Goal: Transaction & Acquisition: Book appointment/travel/reservation

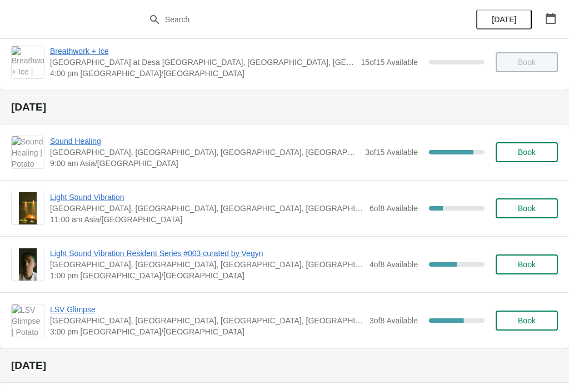
scroll to position [298, 0]
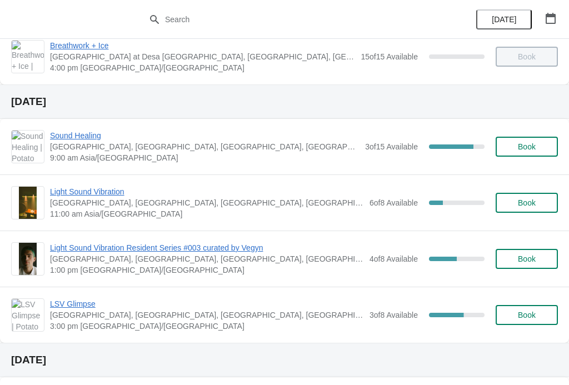
click at [534, 206] on span "Book" at bounding box center [527, 202] width 18 height 9
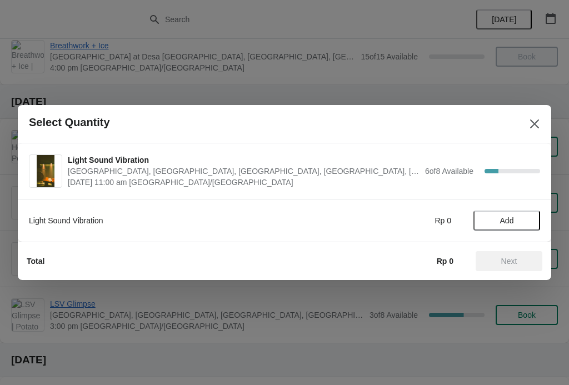
click at [537, 126] on icon "Close" at bounding box center [534, 123] width 9 height 9
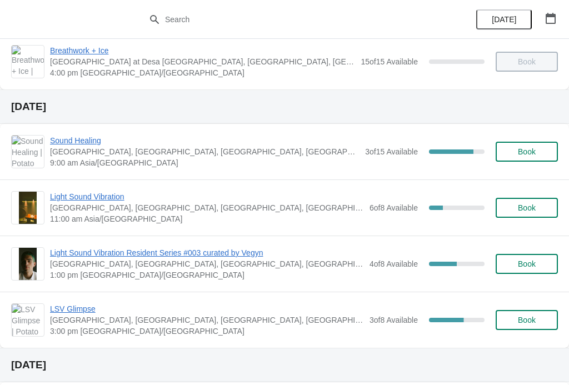
scroll to position [313, 0]
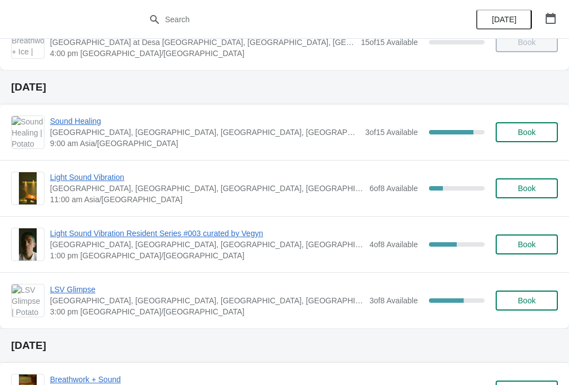
click at [105, 163] on div "Light Sound Vibration Potato Head Suites & Studios, Jalan Petitenget, Seminyak,…" at bounding box center [284, 188] width 569 height 56
click at [96, 178] on span "Light Sound Vibration" at bounding box center [207, 177] width 314 height 11
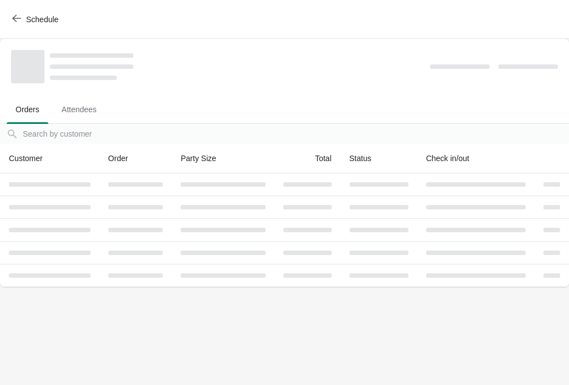
scroll to position [0, 0]
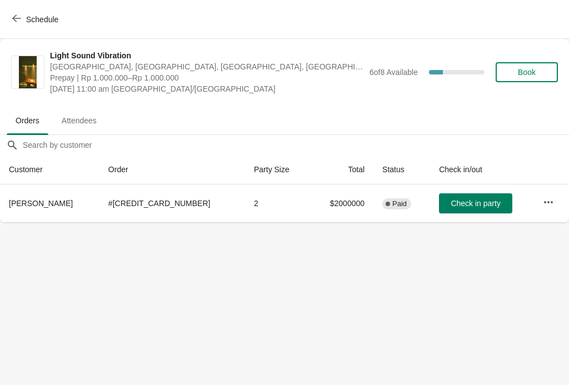
click at [23, 22] on span "Schedule" at bounding box center [36, 19] width 44 height 11
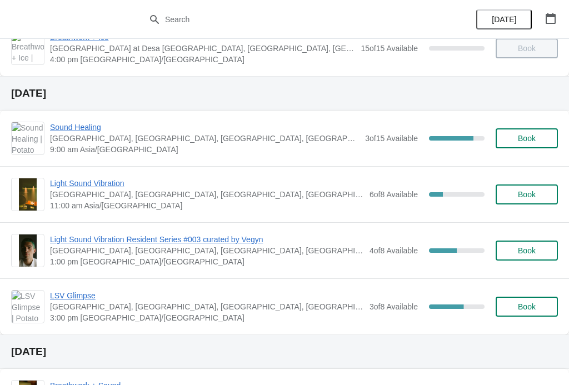
scroll to position [306, 0]
click at [533, 194] on span "Book" at bounding box center [527, 195] width 18 height 9
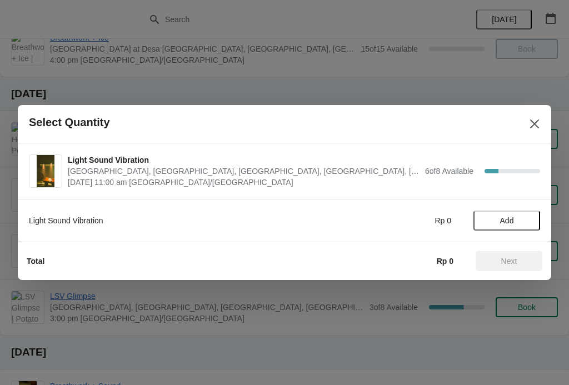
click at [512, 219] on span "Add" at bounding box center [507, 220] width 14 height 9
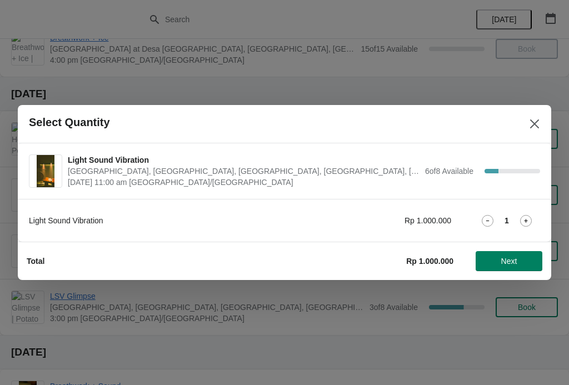
click at [521, 218] on icon at bounding box center [526, 221] width 12 height 12
click at [511, 261] on span "Next" at bounding box center [509, 261] width 16 height 9
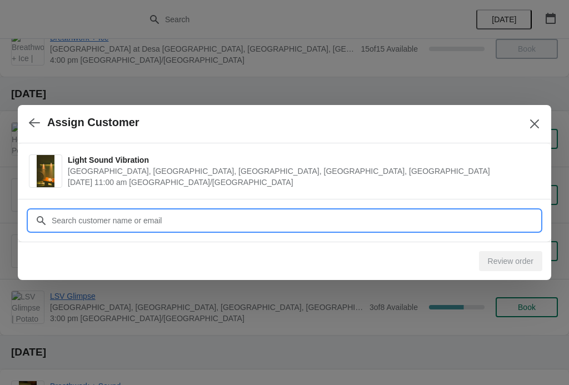
click at [165, 222] on input "Customer" at bounding box center [295, 221] width 489 height 20
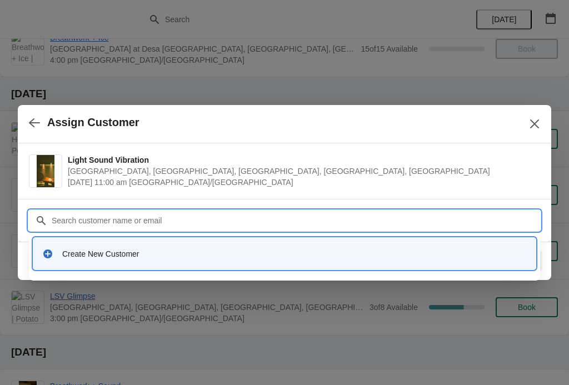
click at [131, 255] on div "Create New Customer" at bounding box center [294, 253] width 464 height 11
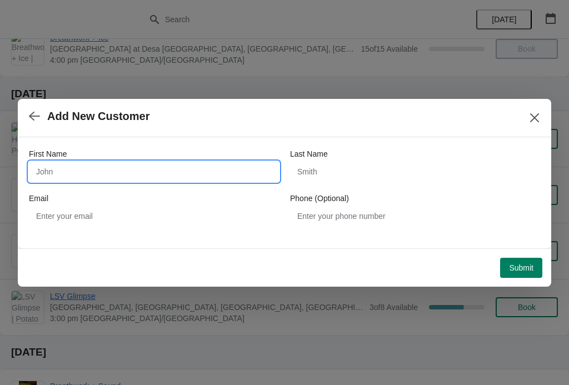
click at [136, 177] on input "First Name" at bounding box center [154, 172] width 250 height 20
type input "Mandike"
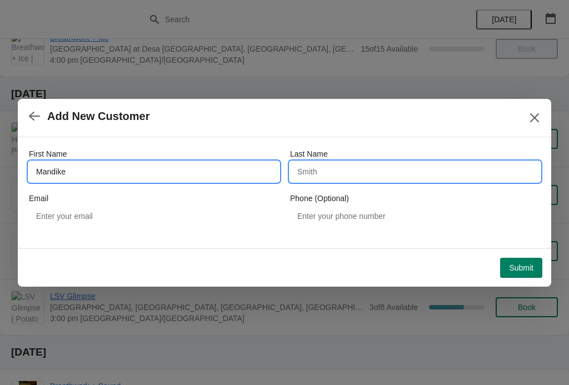
click at [427, 162] on input "Last Name" at bounding box center [415, 172] width 250 height 20
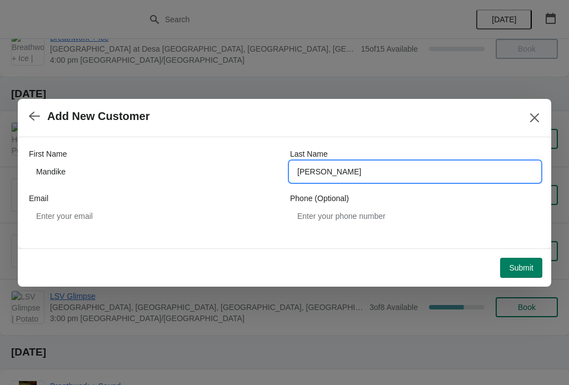
type input "Luo"
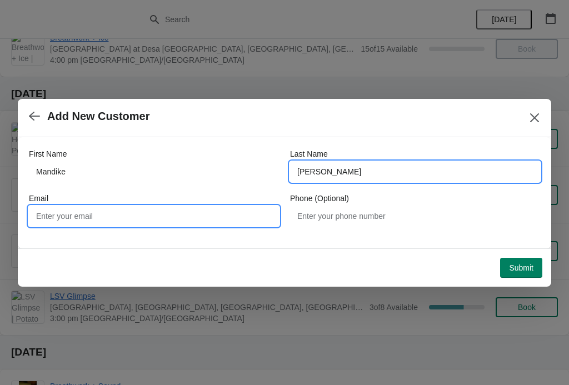
click at [165, 214] on input "Email" at bounding box center [154, 216] width 250 height 20
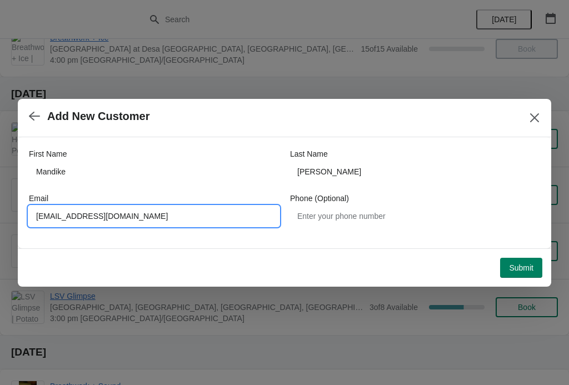
type input "275217079@qq.com"
click at [416, 239] on div "First Name Mandike Last Name Luo Email 275217079@qq.com Phone (Optional)" at bounding box center [284, 192] width 533 height 111
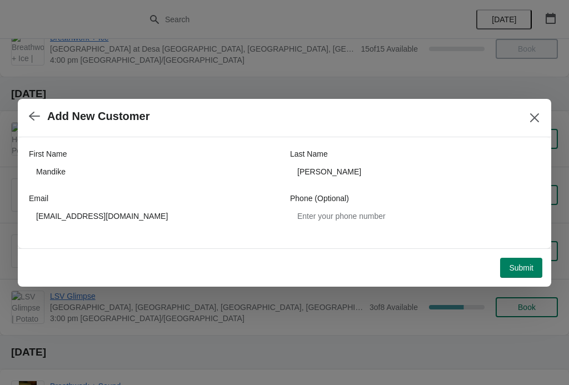
click at [521, 263] on span "Submit" at bounding box center [521, 267] width 24 height 9
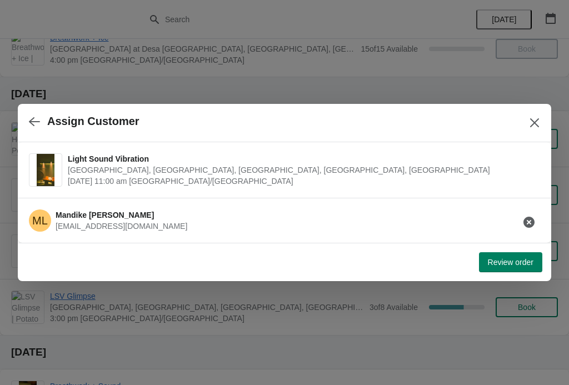
click at [504, 267] on span "Review order" at bounding box center [511, 262] width 46 height 9
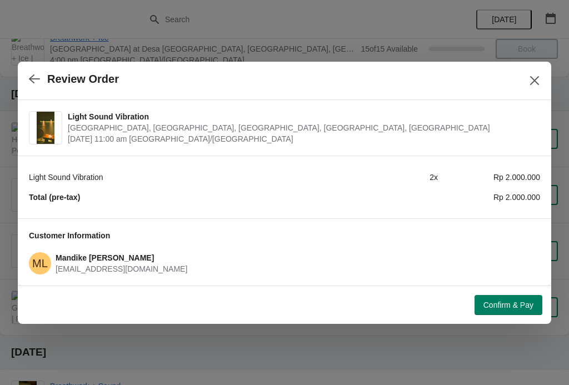
click at [509, 309] on span "Confirm & Pay" at bounding box center [508, 305] width 50 height 9
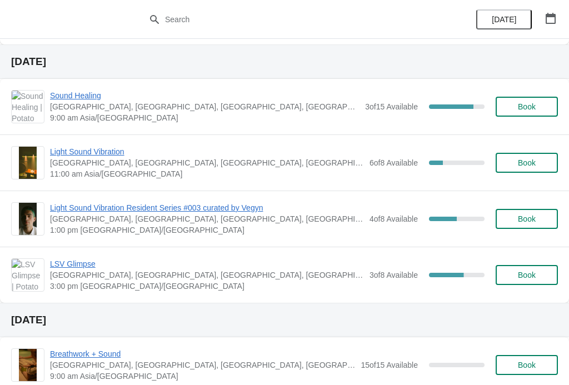
scroll to position [339, 0]
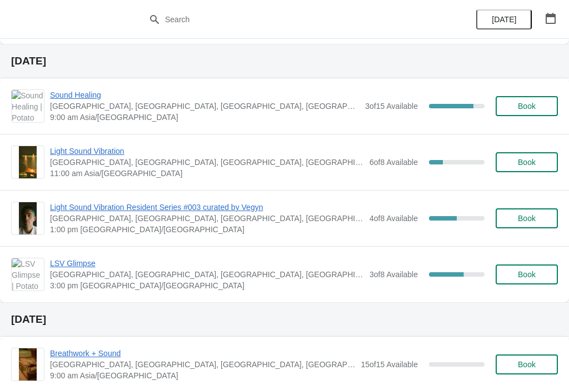
click at [87, 150] on span "Light Sound Vibration" at bounding box center [207, 151] width 314 height 11
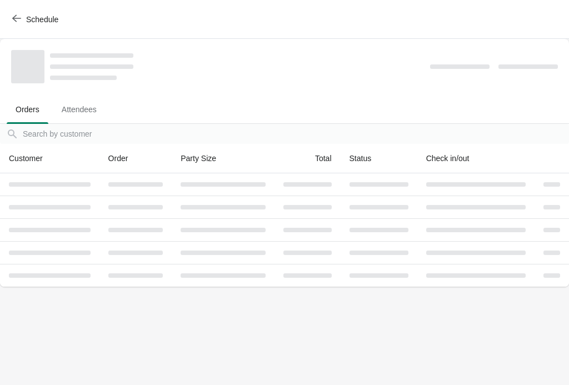
scroll to position [0, 0]
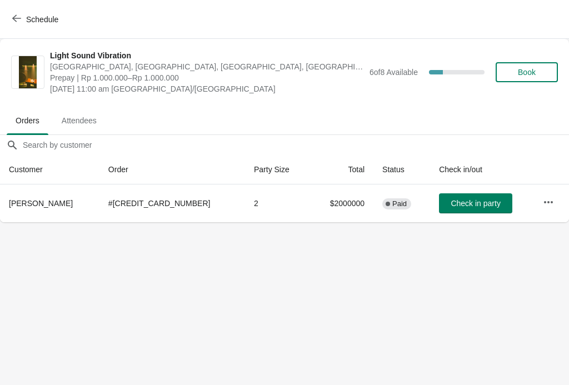
click at [18, 13] on button "Schedule" at bounding box center [37, 19] width 62 height 20
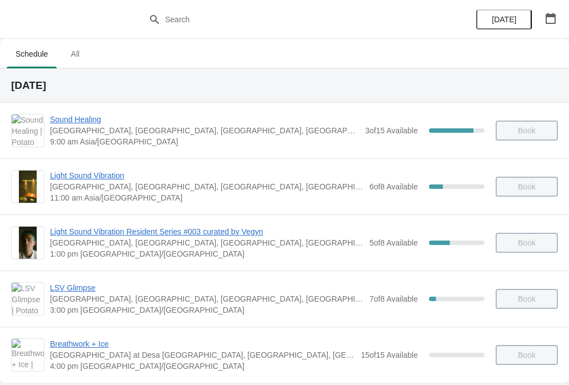
click at [109, 177] on span "Light Sound Vibration" at bounding box center [207, 175] width 314 height 11
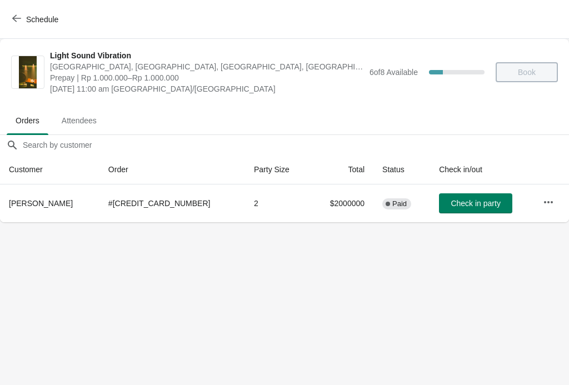
click at [15, 17] on icon "button" at bounding box center [16, 18] width 9 height 7
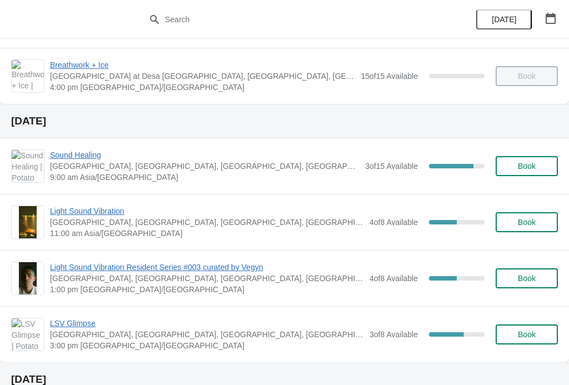
scroll to position [328, 0]
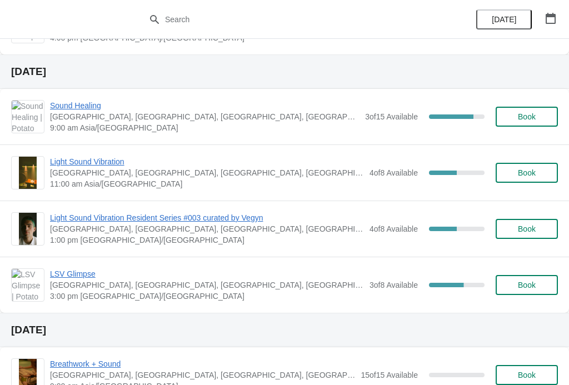
click at [102, 160] on span "Light Sound Vibration" at bounding box center [207, 161] width 314 height 11
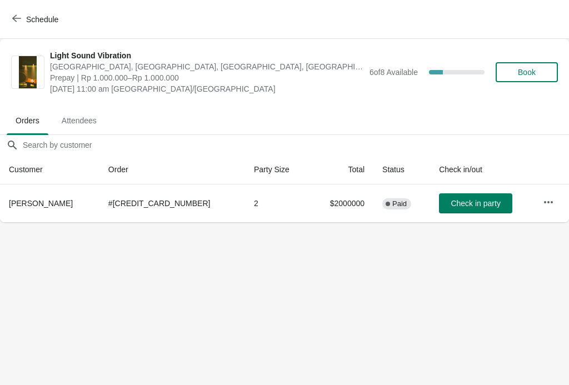
scroll to position [0, 0]
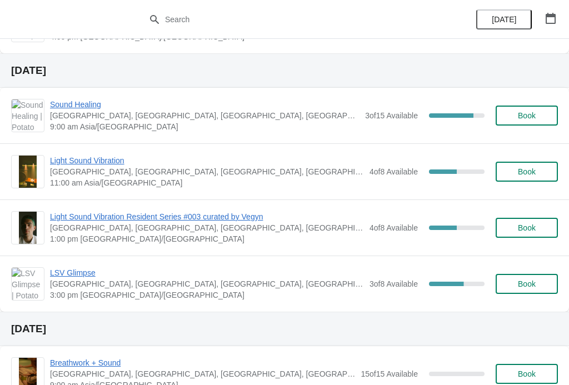
scroll to position [330, 0]
click at [108, 165] on span "Light Sound Vibration" at bounding box center [207, 159] width 314 height 11
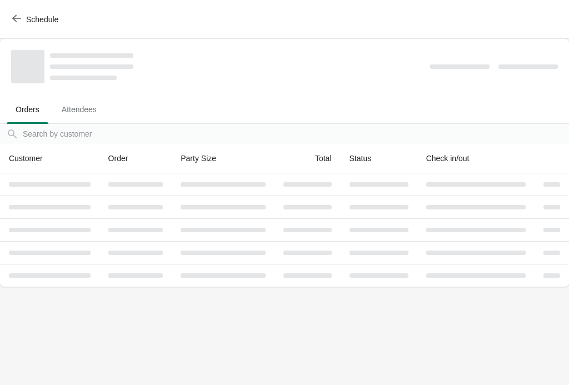
scroll to position [0, 0]
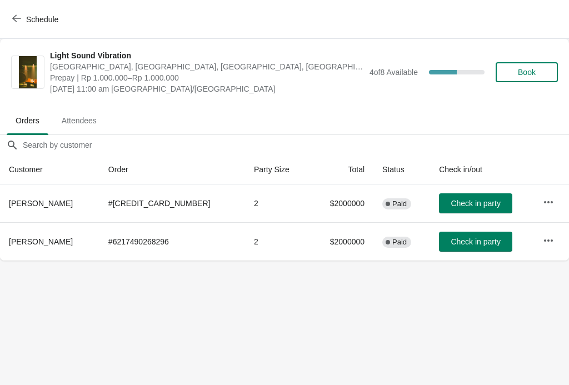
click at [17, 10] on button "Schedule" at bounding box center [37, 19] width 62 height 20
